Goal: Check status: Check status

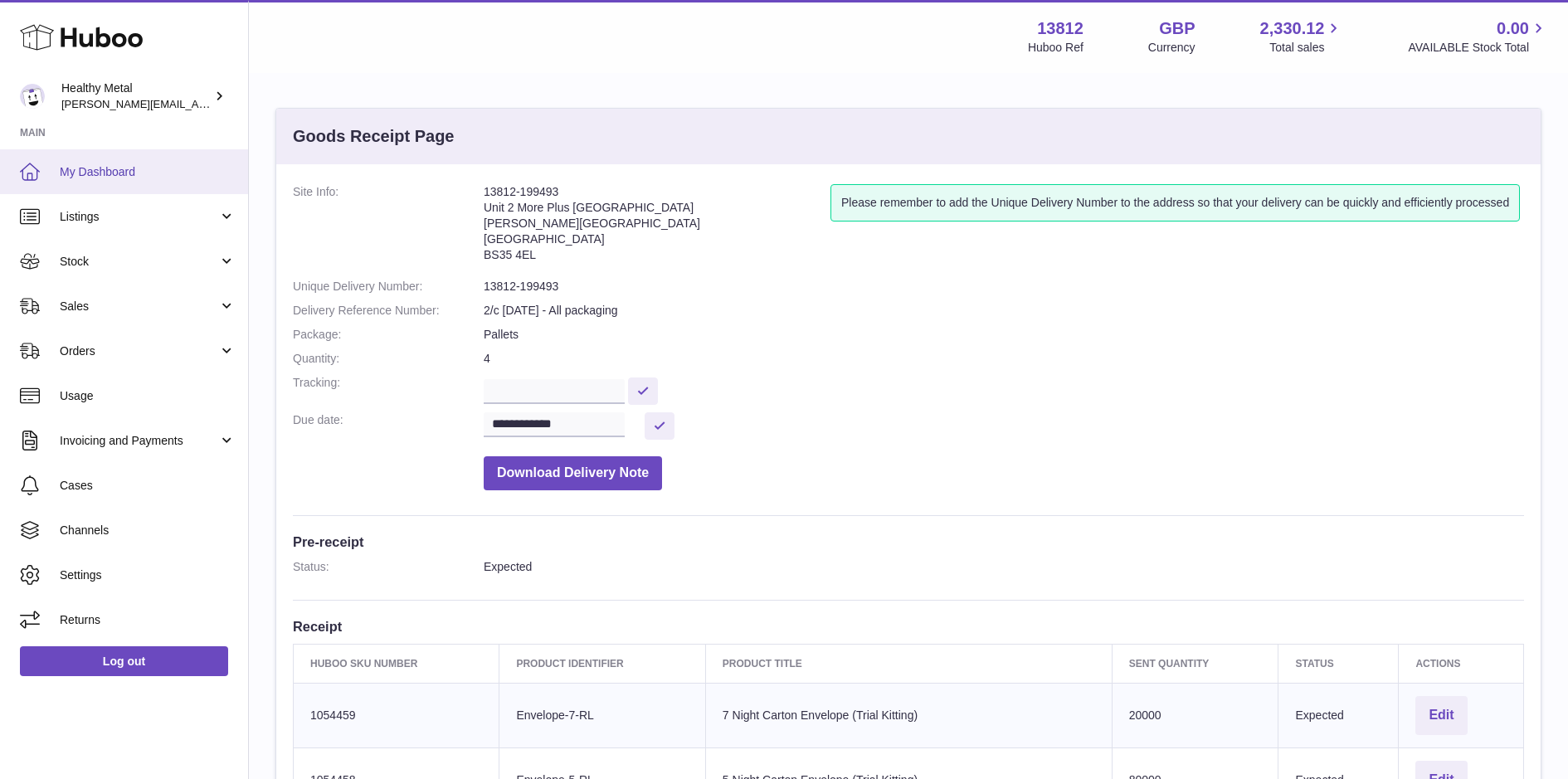
click at [117, 150] on link "My Dashboard" at bounding box center [124, 172] width 248 height 45
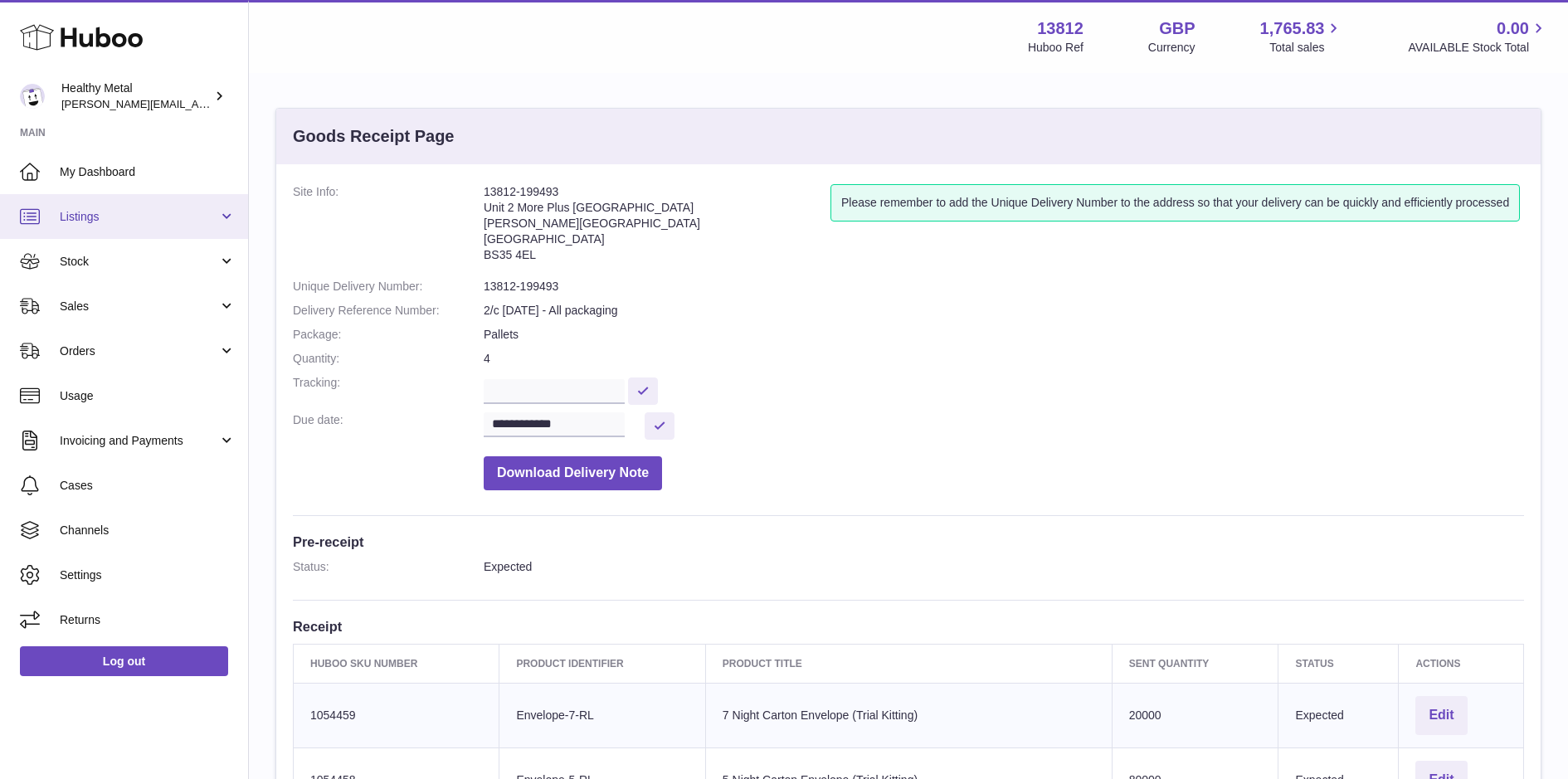
click at [151, 197] on link "Listings" at bounding box center [124, 217] width 248 height 45
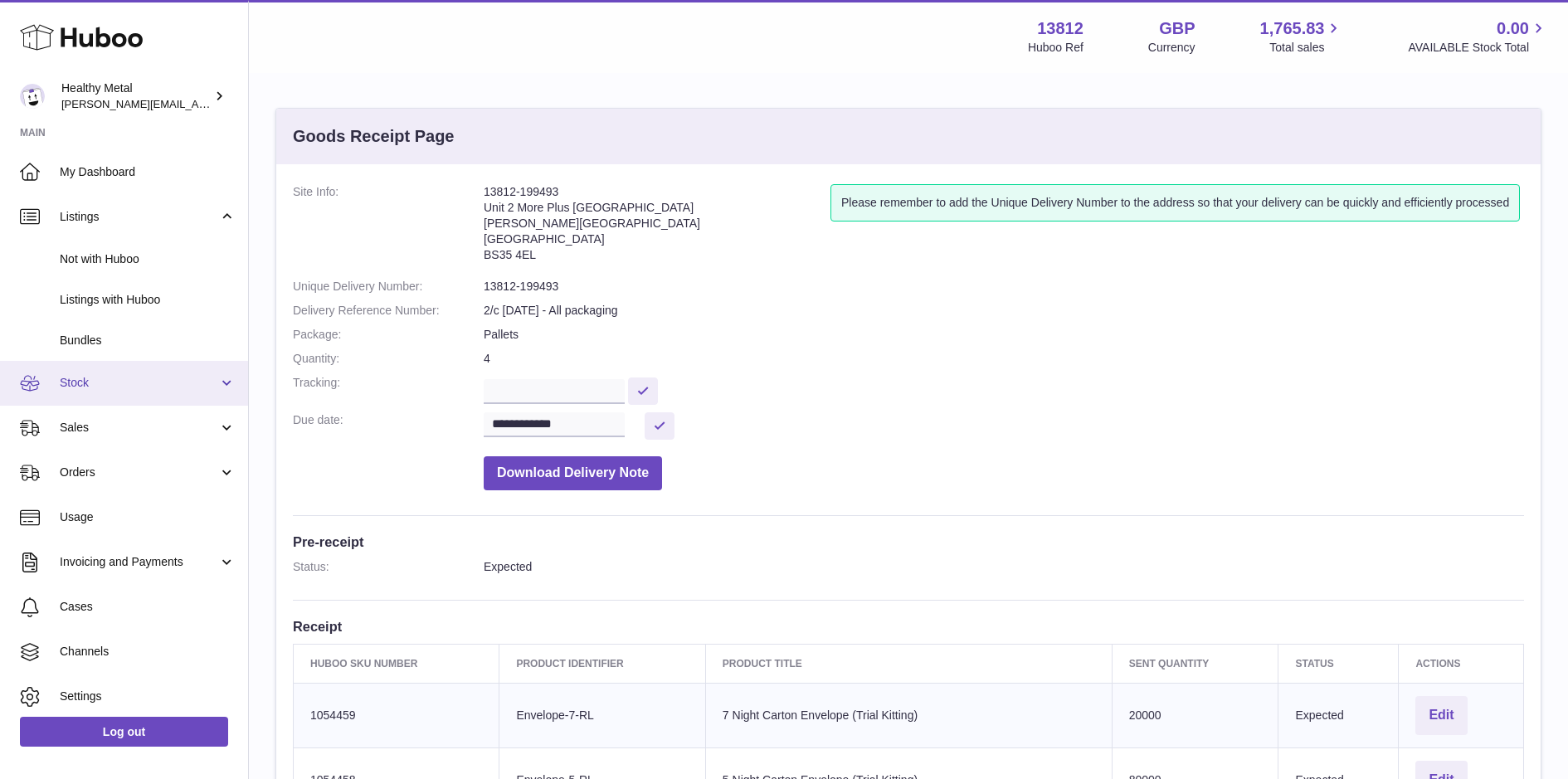
click at [133, 377] on span "Stock" at bounding box center [138, 383] width 158 height 15
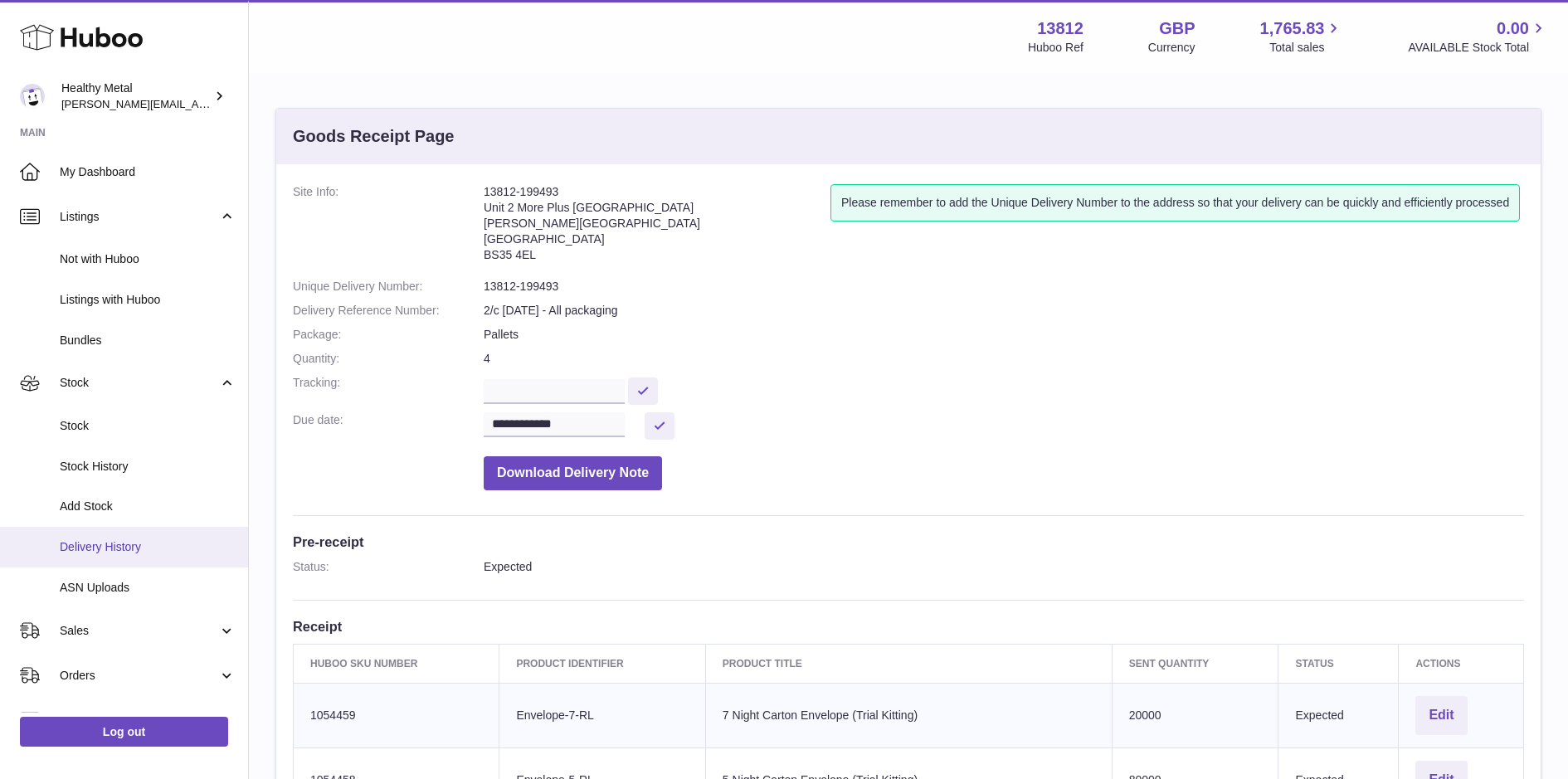
click at [126, 542] on span "Delivery History" at bounding box center [147, 546] width 175 height 15
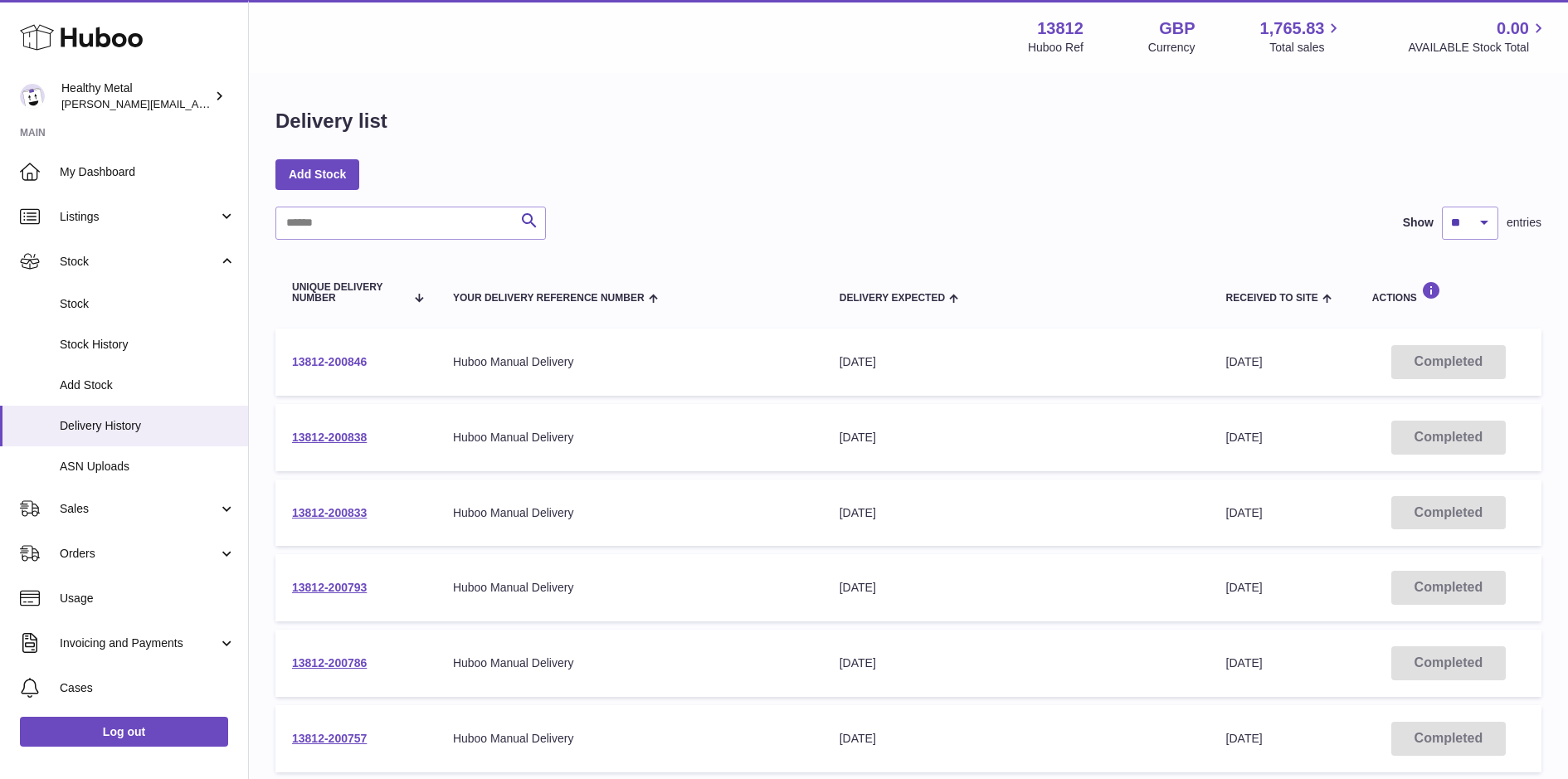
click at [322, 366] on link "13812-200846" at bounding box center [329, 362] width 75 height 14
